Goal: Task Accomplishment & Management: Complete application form

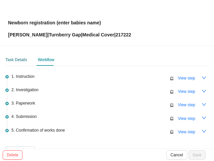
click at [17, 60] on div "Task Details" at bounding box center [16, 60] width 22 height 7
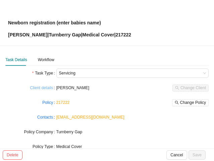
click at [38, 89] on link "Client details" at bounding box center [41, 88] width 23 height 7
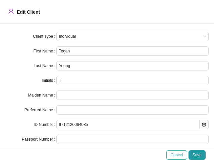
click at [172, 159] on button "Cancel" at bounding box center [176, 155] width 20 height 9
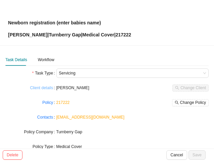
click at [38, 88] on link "Client details" at bounding box center [41, 88] width 23 height 7
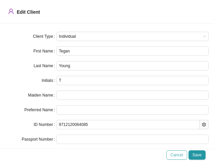
click at [175, 156] on span "Cancel" at bounding box center [176, 155] width 12 height 7
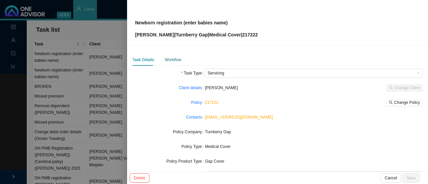
click at [172, 59] on div "Workflow" at bounding box center [173, 60] width 16 height 7
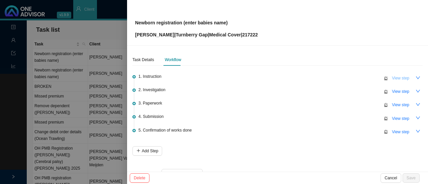
click at [208, 80] on span "View step" at bounding box center [400, 78] width 17 height 7
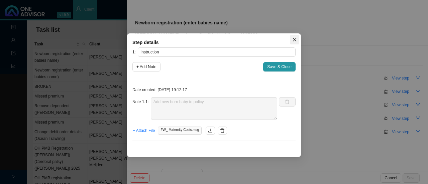
click at [208, 39] on icon "close" at bounding box center [295, 40] width 4 height 4
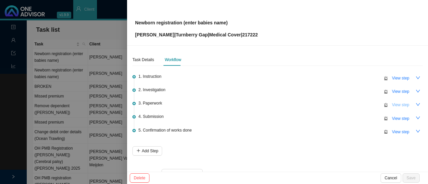
click at [208, 104] on span "View step" at bounding box center [400, 105] width 17 height 7
type input "Paperwork"
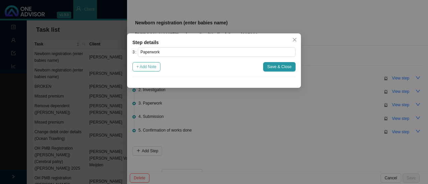
click at [152, 67] on span "+ Add Note" at bounding box center [147, 67] width 20 height 7
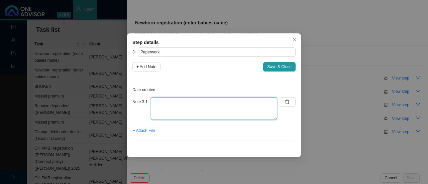
click at [190, 105] on textarea at bounding box center [214, 108] width 127 height 23
type textarea "Sent forms to client // requested birth certificate"
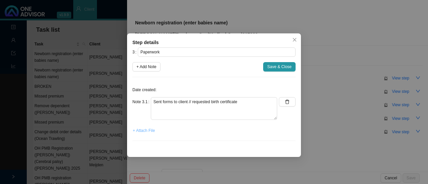
click at [152, 133] on span "+ Attach File" at bounding box center [144, 131] width 22 height 7
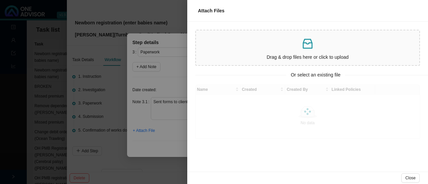
click at [208, 39] on p at bounding box center [308, 44] width 218 height 14
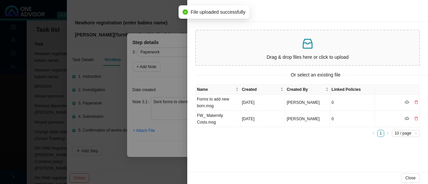
click at [208, 102] on td "Forms to add new born.msg" at bounding box center [218, 103] width 45 height 16
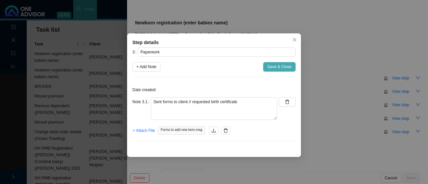
click at [208, 66] on span "Save & Close" at bounding box center [279, 67] width 24 height 7
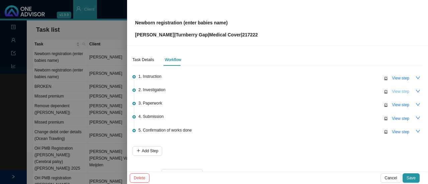
click at [208, 94] on span "View step" at bounding box center [400, 91] width 17 height 7
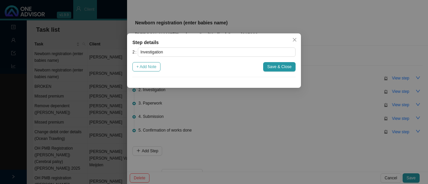
click at [147, 67] on span "+ Add Note" at bounding box center [147, 67] width 20 height 7
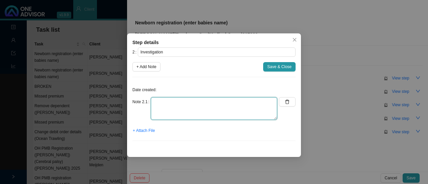
click at [186, 114] on textarea at bounding box center [214, 108] width 127 height 23
type textarea "d"
type textarea "Informed client: I will send forms (w/app)"
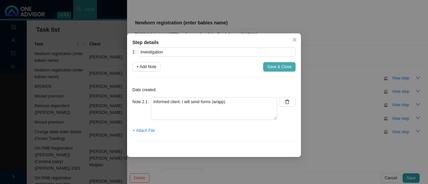
click at [208, 69] on span "Save & Close" at bounding box center [279, 67] width 24 height 7
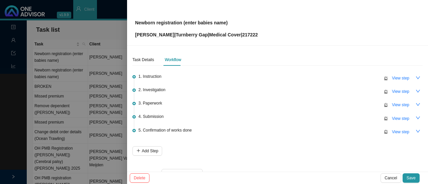
scroll to position [16, 0]
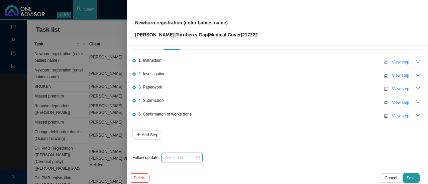
click at [189, 158] on input at bounding box center [179, 158] width 31 height 7
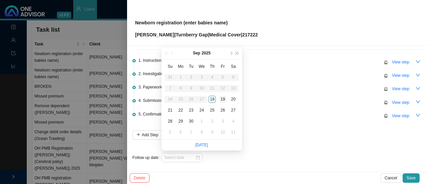
click at [208, 100] on div "19" at bounding box center [223, 99] width 7 height 7
type input "[DATE]"
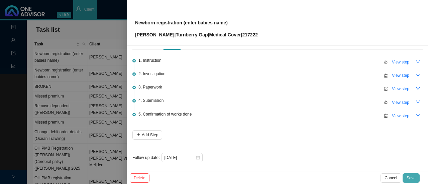
click at [208, 161] on span "Save" at bounding box center [411, 178] width 9 height 7
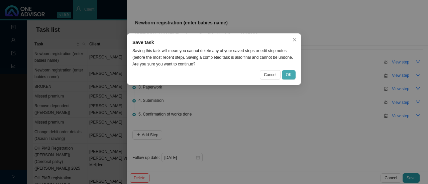
click at [208, 75] on span "OK" at bounding box center [289, 75] width 6 height 7
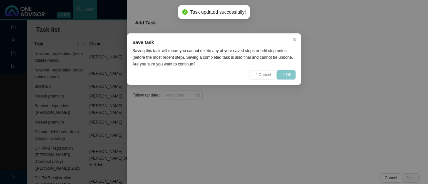
scroll to position [0, 0]
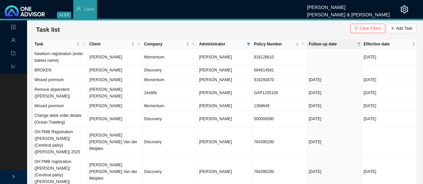
click at [45, 62] on td "Newborn registration (enter babies name)" at bounding box center [60, 57] width 55 height 16
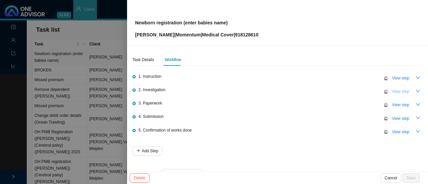
click at [208, 93] on span "View step" at bounding box center [400, 91] width 17 height 7
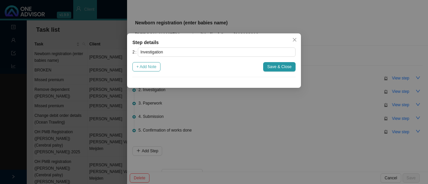
click at [156, 69] on span "+ Add Note" at bounding box center [147, 67] width 20 height 7
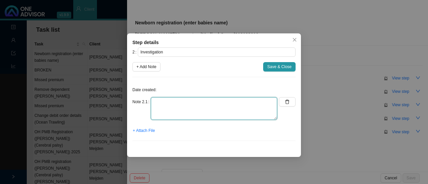
click at [186, 117] on textarea at bounding box center [214, 108] width 127 height 23
type textarea "Informed client: Forms will be sent"
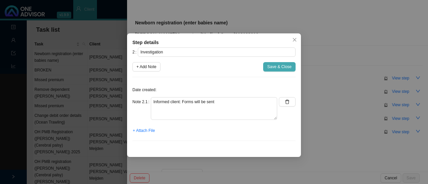
click at [208, 65] on span "Save & Close" at bounding box center [279, 67] width 24 height 7
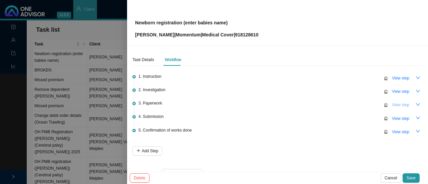
click at [208, 103] on span "View step" at bounding box center [400, 105] width 17 height 7
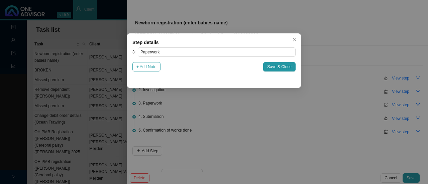
click at [148, 67] on span "+ Add Note" at bounding box center [147, 67] width 20 height 7
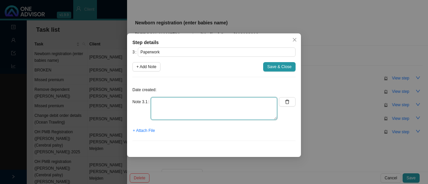
click at [171, 112] on textarea at bounding box center [214, 108] width 127 height 23
type textarea "Sent forms // requested birth certificate"
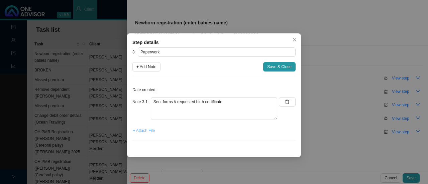
click at [146, 130] on span "+ Attach File" at bounding box center [144, 131] width 22 height 7
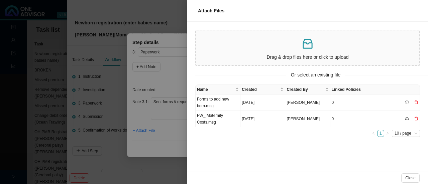
click at [208, 48] on p at bounding box center [308, 44] width 218 height 14
click at [208, 100] on td "Forms to add new born.msg" at bounding box center [218, 103] width 45 height 16
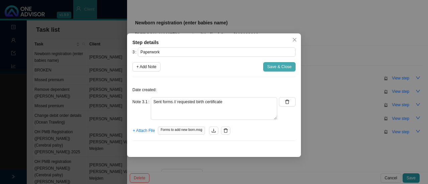
click at [208, 69] on span "Save & Close" at bounding box center [279, 67] width 24 height 7
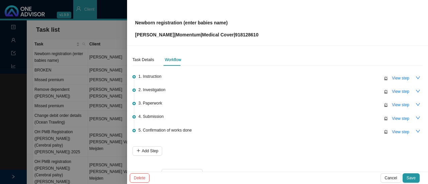
scroll to position [16, 0]
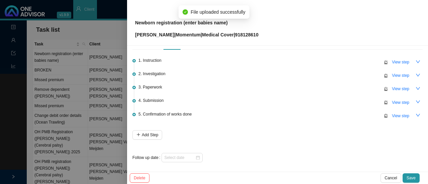
click at [199, 157] on div at bounding box center [182, 157] width 41 height 9
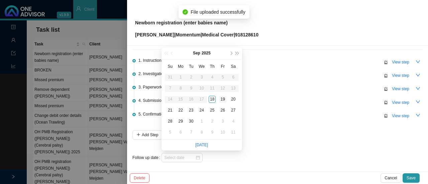
click at [208, 99] on div "19" at bounding box center [223, 99] width 7 height 7
type input "[DATE]"
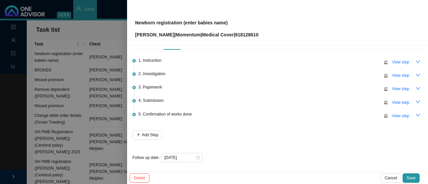
click at [208, 161] on div "Delete Cancel Save" at bounding box center [277, 178] width 301 height 12
click at [208, 161] on span "Save" at bounding box center [411, 178] width 9 height 7
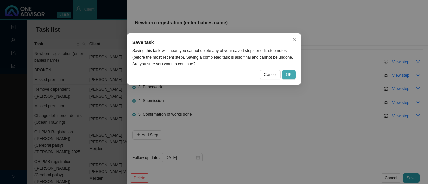
click at [208, 74] on span "OK" at bounding box center [289, 75] width 6 height 7
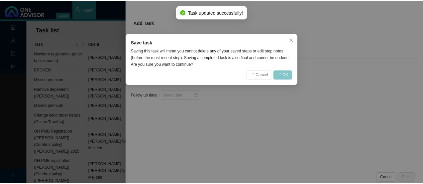
scroll to position [0, 0]
